Goal: Register for event/course

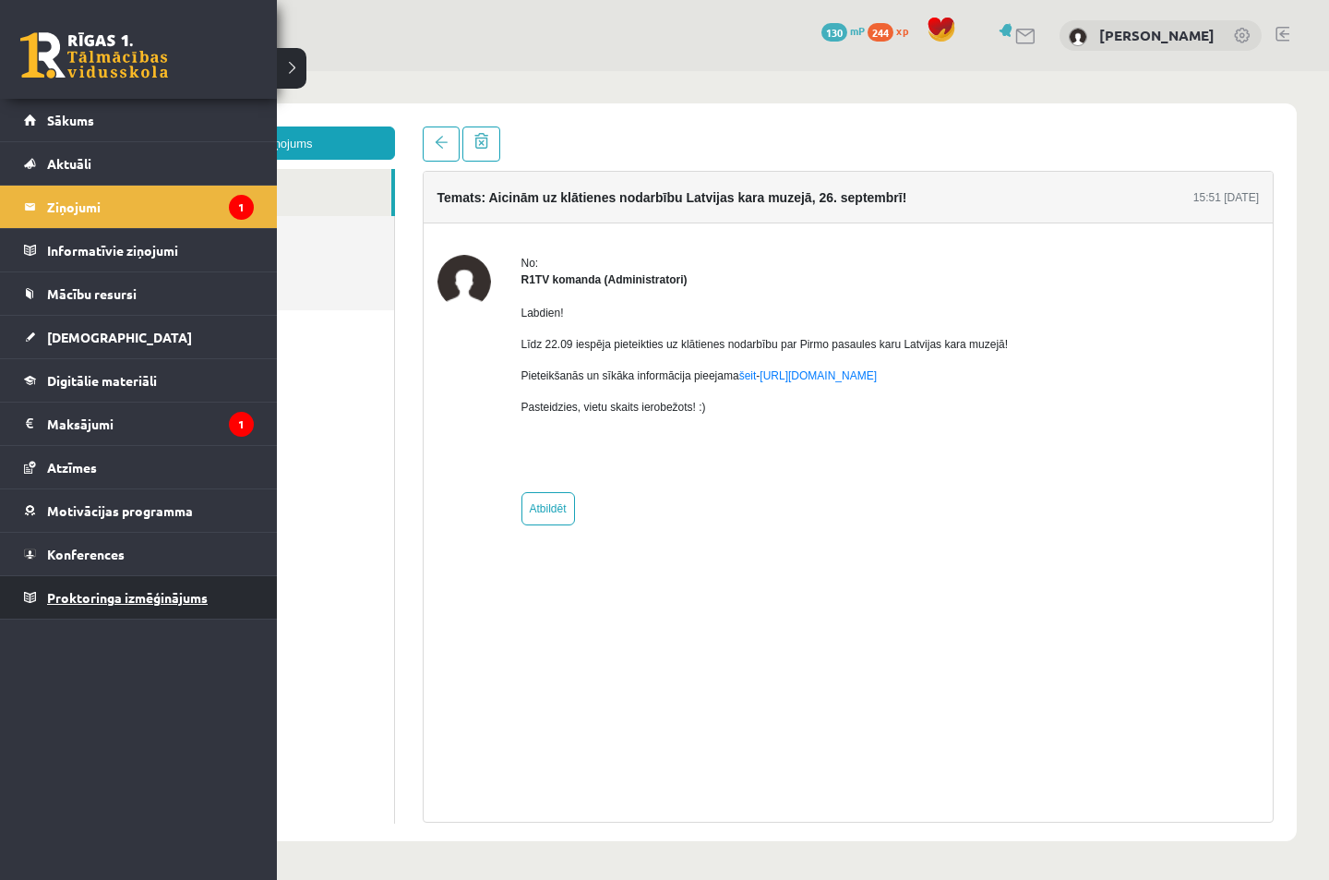
click at [75, 578] on link "Proktoringa izmēģinājums" at bounding box center [139, 597] width 230 height 42
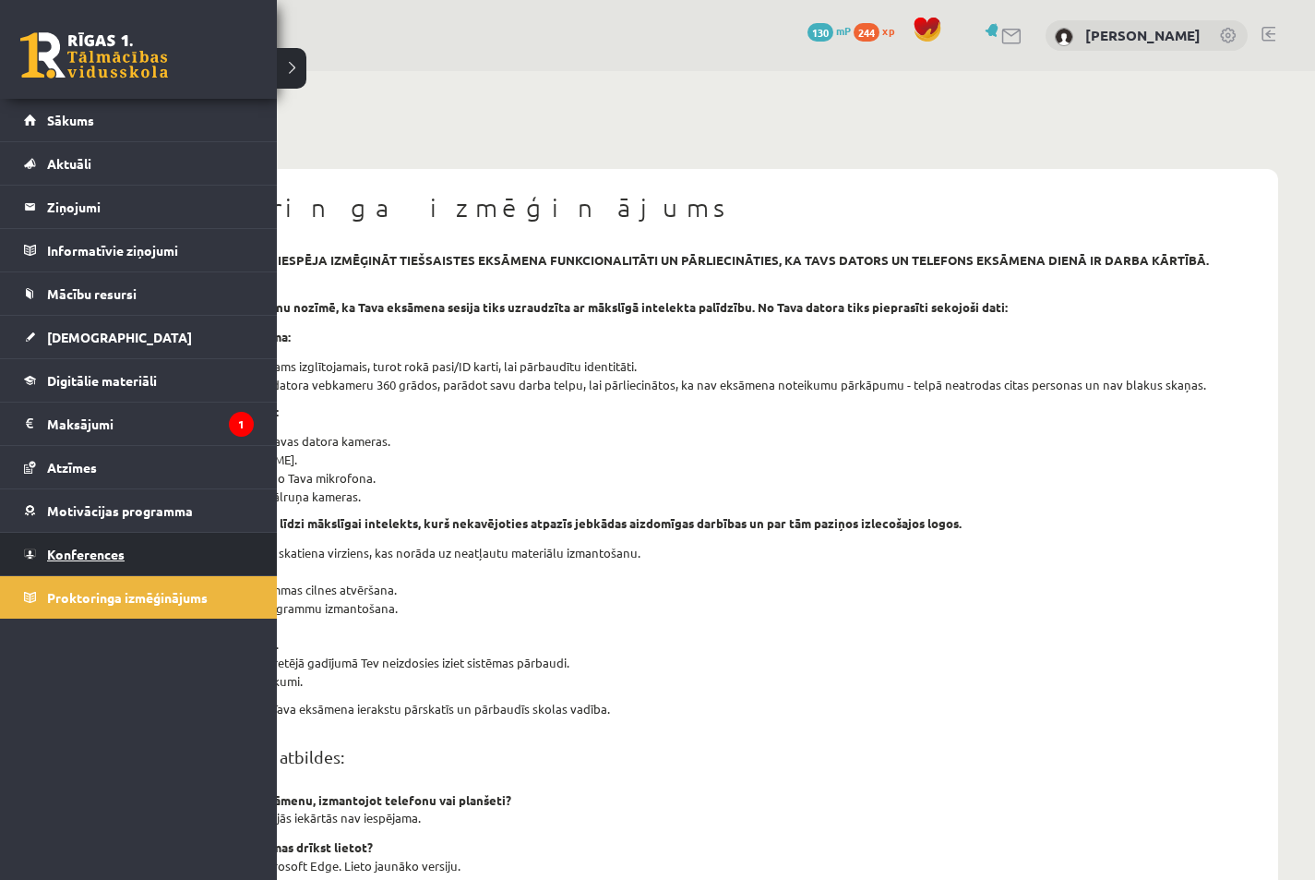
click at [66, 559] on span "Konferences" at bounding box center [86, 554] width 78 height 17
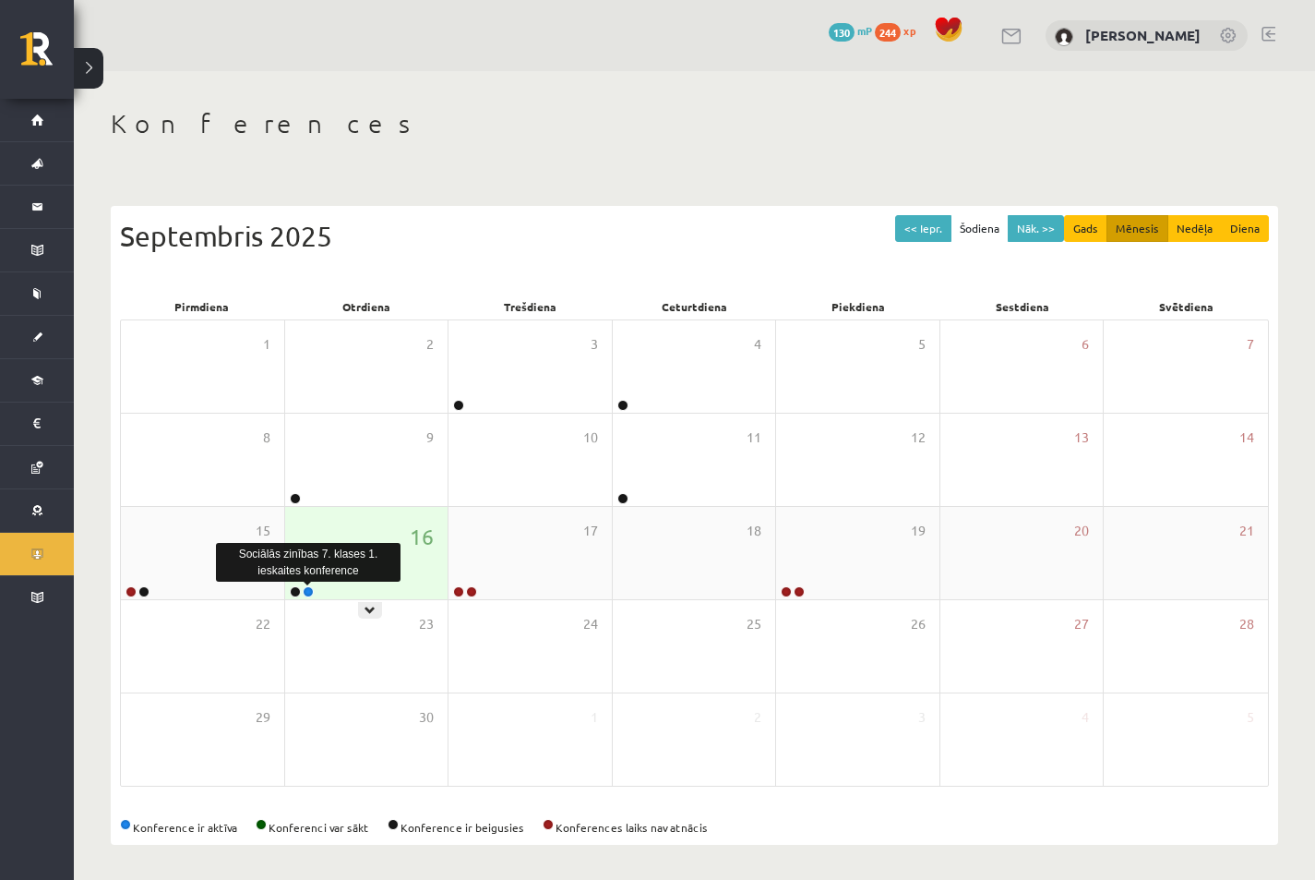
click at [305, 593] on link at bounding box center [308, 591] width 11 height 11
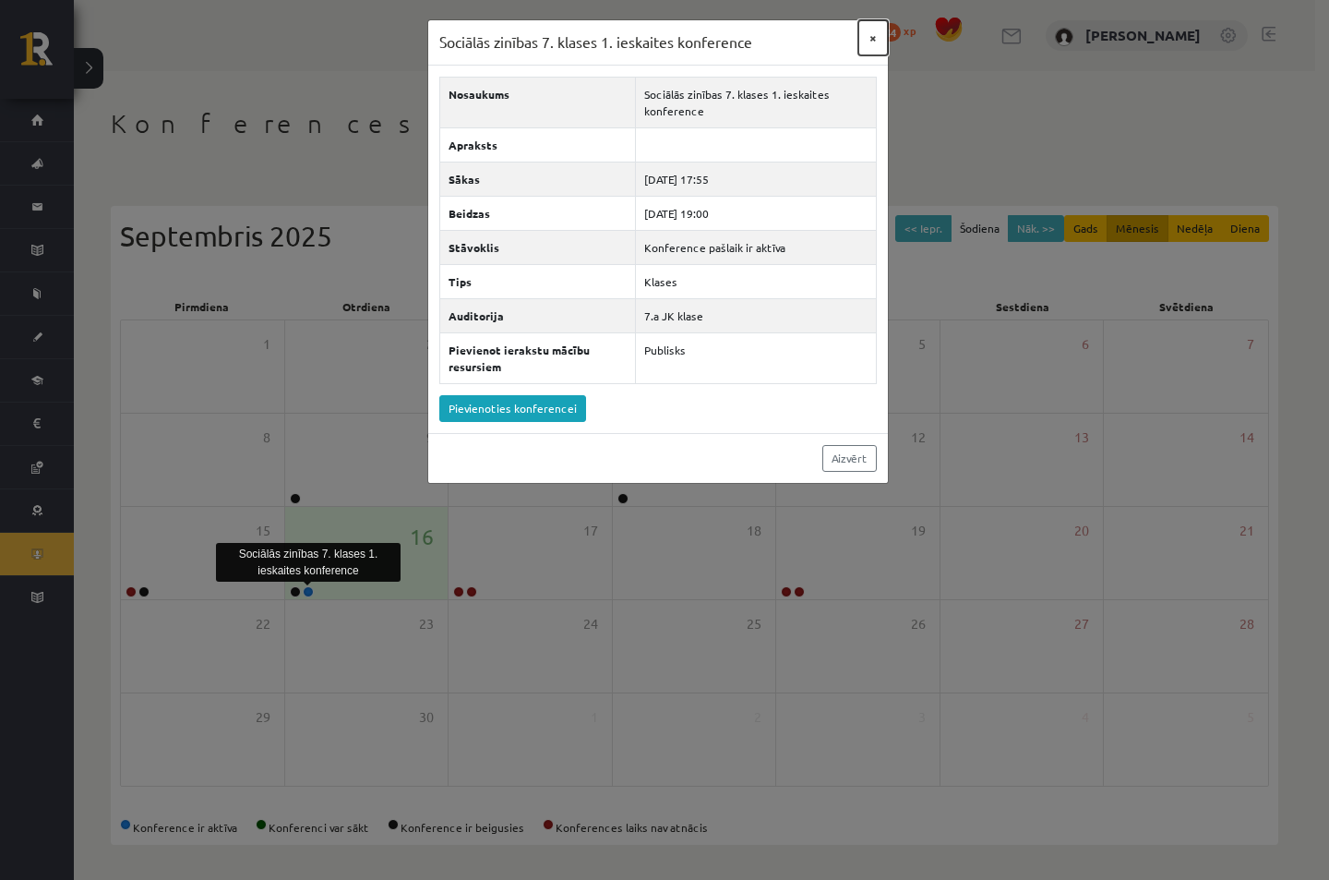
click at [876, 37] on button "×" at bounding box center [874, 37] width 30 height 35
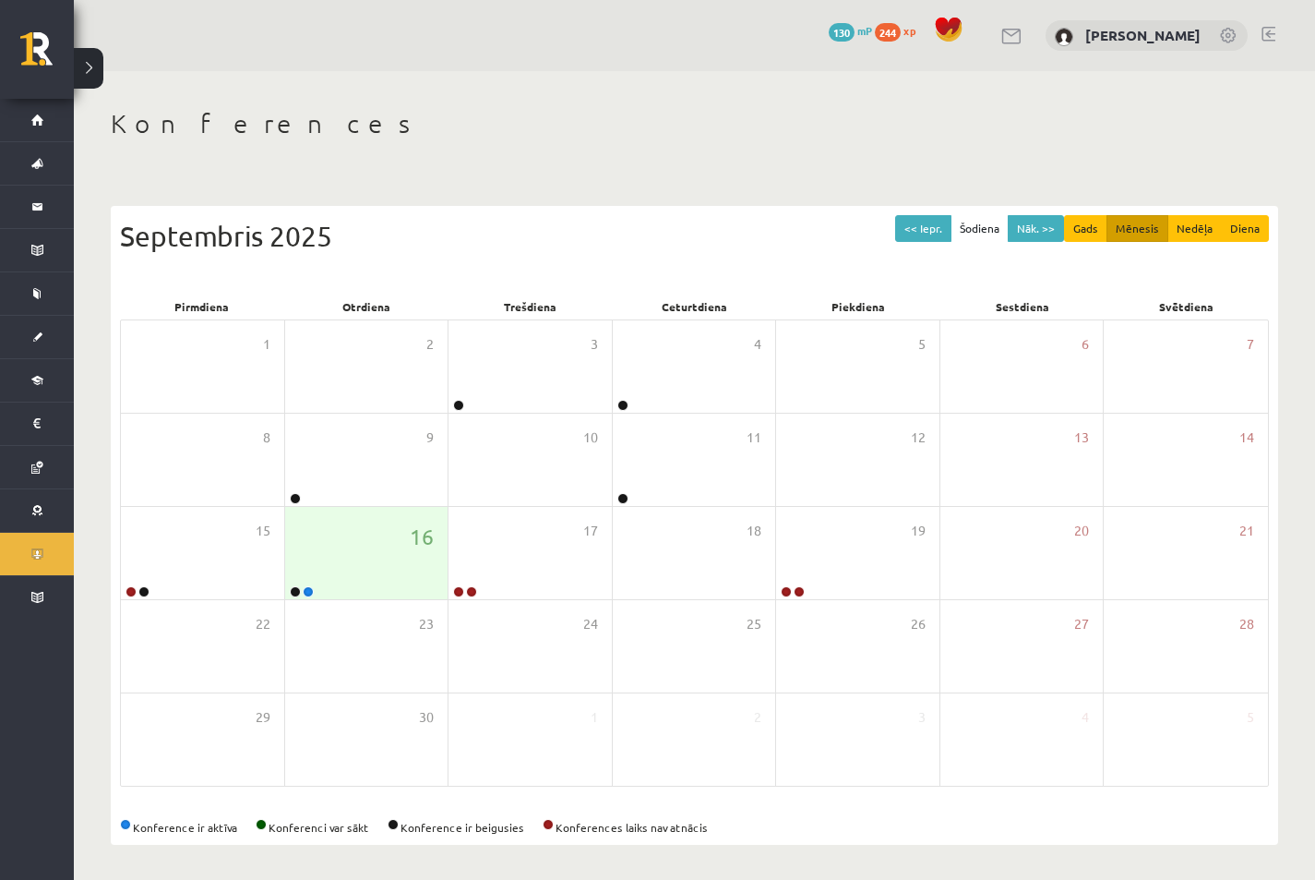
click at [855, 24] on span "130" at bounding box center [842, 32] width 26 height 18
